Goal: Find specific page/section: Find specific page/section

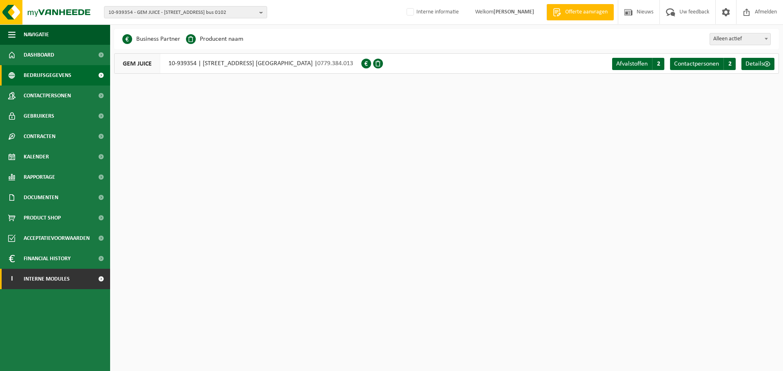
click at [34, 274] on span "Interne modules" at bounding box center [47, 279] width 46 height 20
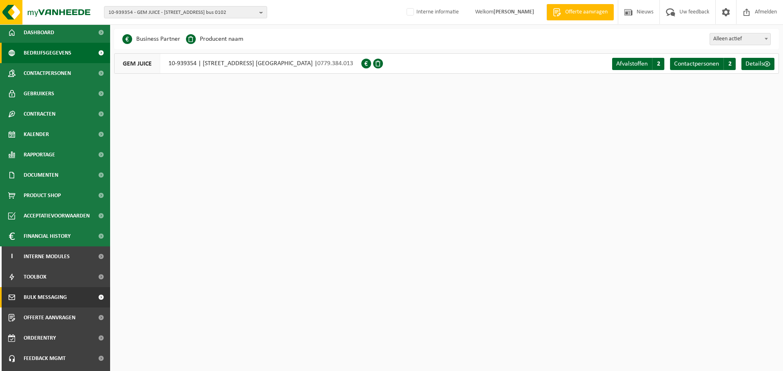
scroll to position [40, 0]
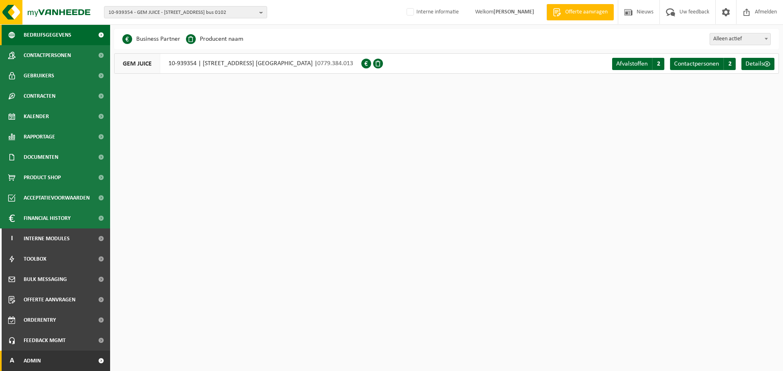
click at [34, 363] on span "Admin" at bounding box center [32, 361] width 17 height 20
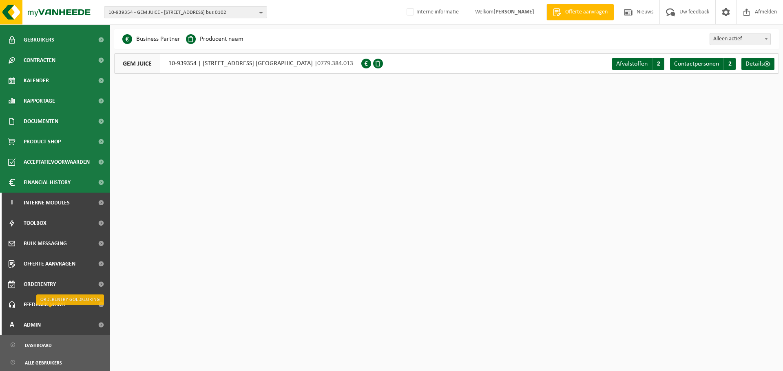
scroll to position [323, 0]
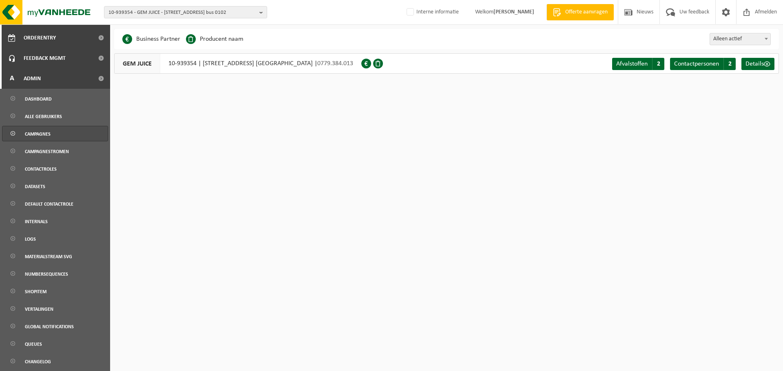
click at [41, 130] on span "Campagnes" at bounding box center [38, 133] width 26 height 15
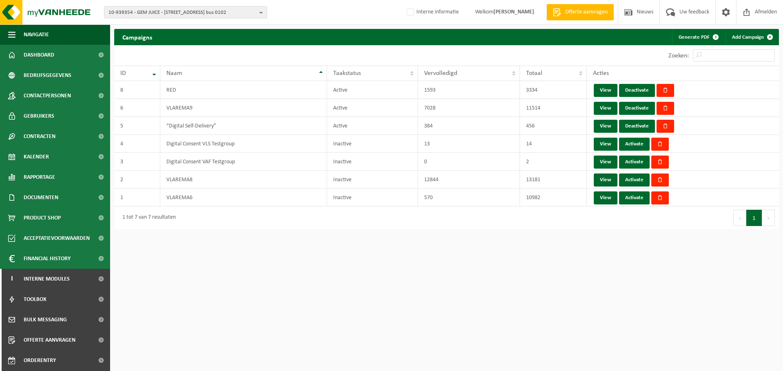
click at [379, 265] on html "10-939354 - GEM JUICE - 1851 HUMBEEK, KERKSTRAAT 117 bus 0102 10-939354 - GEM J…" at bounding box center [391, 185] width 783 height 371
click at [153, 18] on div "10-939354 - GEM JUICE - 1851 HUMBEEK, KERKSTRAAT 117 bus 0102 10-939354 - GEM J…" at bounding box center [391, 12] width 783 height 25
click at [151, 12] on span "10-939354 - GEM JUICE - 1851 HUMBEEK, KERKSTRAAT 117 bus 0102" at bounding box center [182, 13] width 148 height 12
paste input "10-885358"
type input "10-885358"
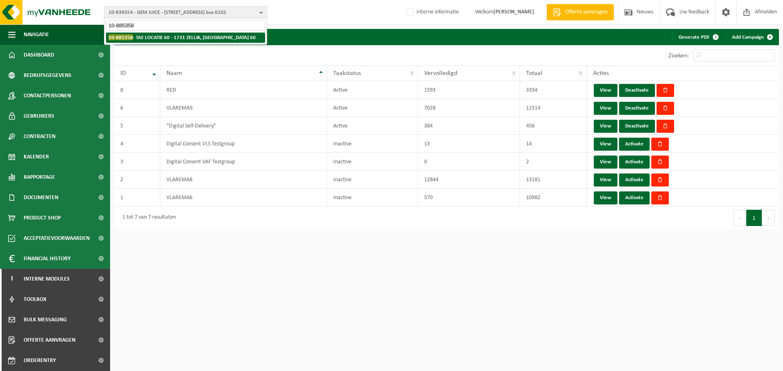
click at [160, 38] on strong "10-885358 - TAE LOCATIE 60 - 1731 ZELLIK, ZONE 1 RESEARCH PARK 60" at bounding box center [181, 37] width 147 height 6
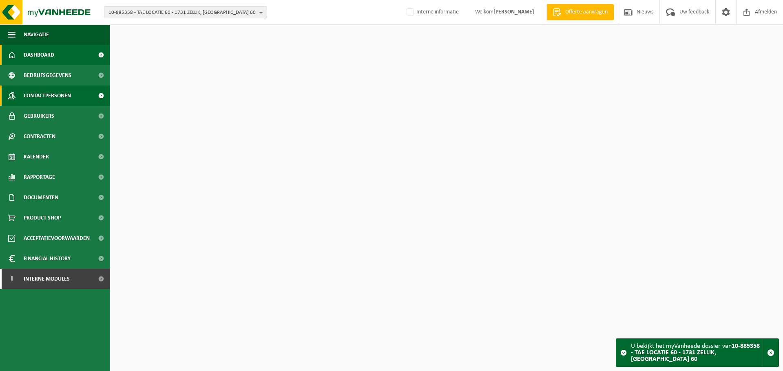
click at [58, 99] on span "Contactpersonen" at bounding box center [47, 96] width 47 height 20
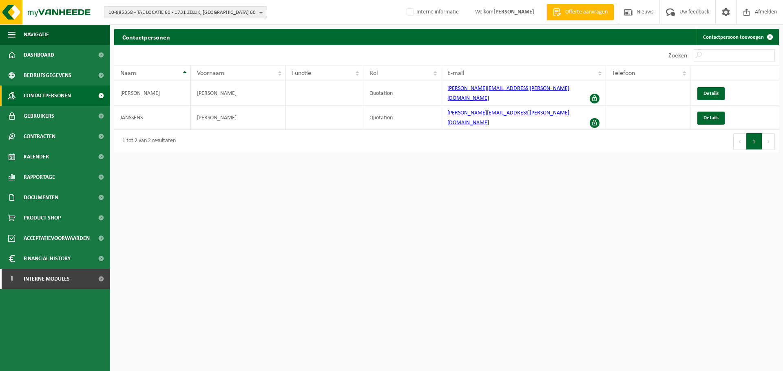
click at [144, 15] on span "10-885358 - TAE LOCATIE 60 - 1731 ZELLIK, [GEOGRAPHIC_DATA] 60" at bounding box center [182, 13] width 148 height 12
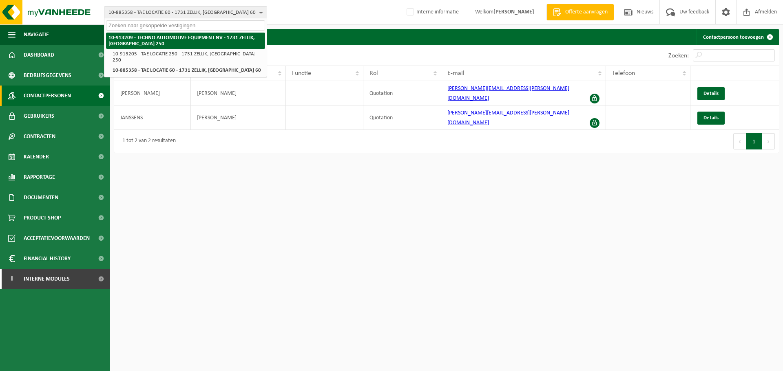
click at [170, 40] on strong "10-913209 - TECHNO AUTOMOTIVE EQUIPMENT NV - 1731 ZELLIK, [GEOGRAPHIC_DATA] 250" at bounding box center [181, 40] width 146 height 11
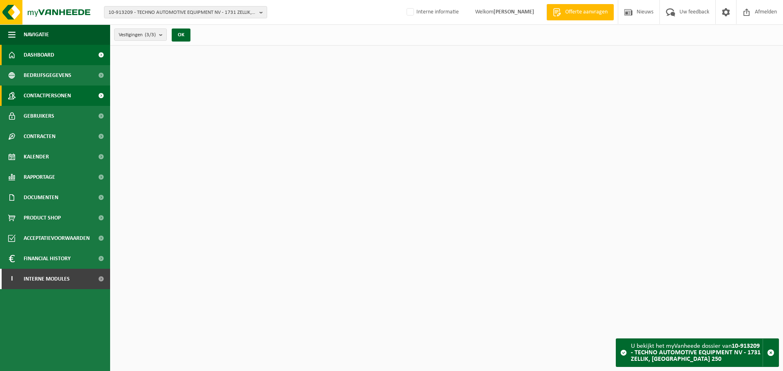
click at [59, 97] on span "Contactpersonen" at bounding box center [47, 96] width 47 height 20
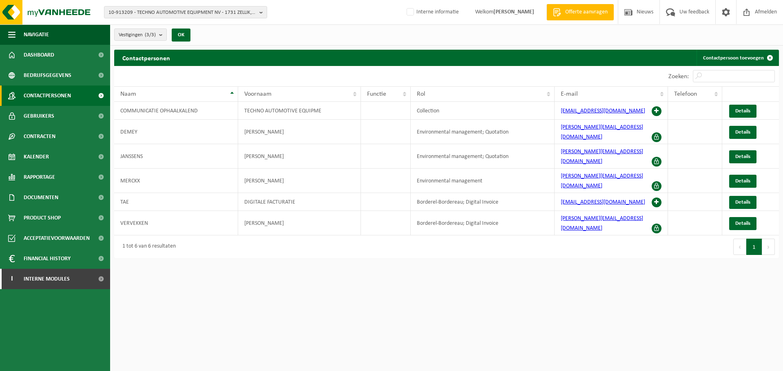
click at [469, 236] on div "Eerste Vorige 1 Volgende Laatste" at bounding box center [612, 247] width 332 height 23
click at [487, 249] on html "10-913209 - TECHNO AUTOMOTIVE EQUIPMENT NV - 1731 ZELLIK, [GEOGRAPHIC_DATA] 250…" at bounding box center [391, 185] width 783 height 371
click at [431, 251] on html "10-913209 - TECHNO AUTOMOTIVE EQUIPMENT NV - 1731 ZELLIK, [GEOGRAPHIC_DATA] 250…" at bounding box center [391, 185] width 783 height 371
click at [410, 283] on html "10-913209 - TECHNO AUTOMOTIVE EQUIPMENT NV - 1731 ZELLIK, [GEOGRAPHIC_DATA] 250…" at bounding box center [391, 185] width 783 height 371
click at [244, 69] on div "10 25 50 100 10 resultaten weergeven" at bounding box center [280, 76] width 332 height 20
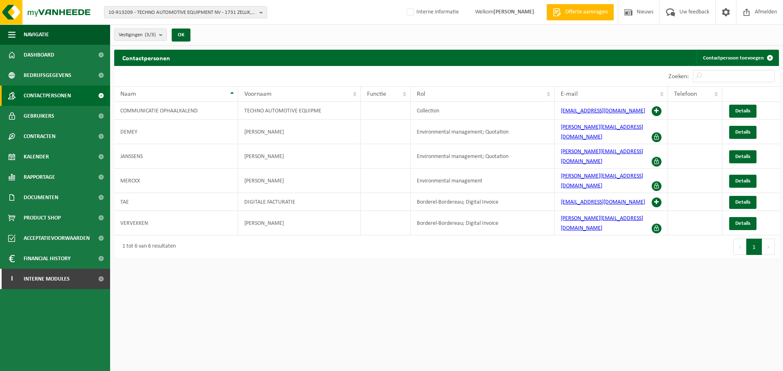
click at [254, 58] on div "Contactpersonen Contactpersoon toevoegen" at bounding box center [446, 58] width 665 height 16
